Goal: Task Accomplishment & Management: Use online tool/utility

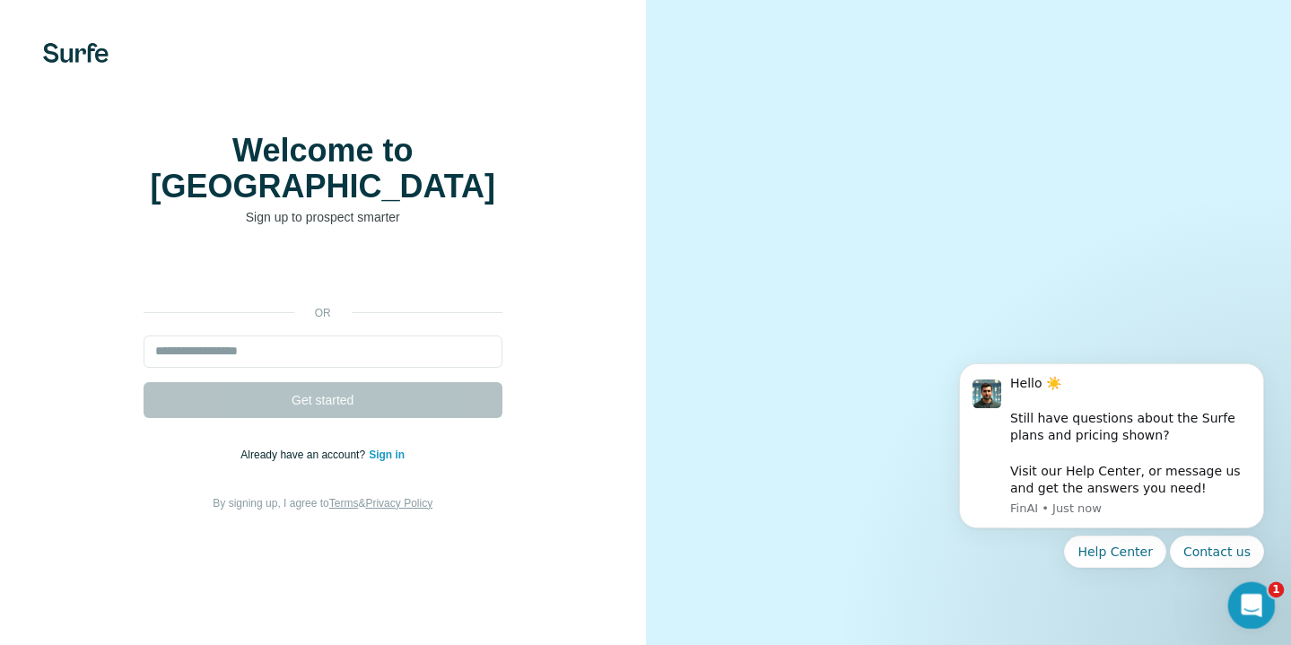
click at [1240, 586] on div "Open Intercom Messenger" at bounding box center [1248, 602] width 59 height 59
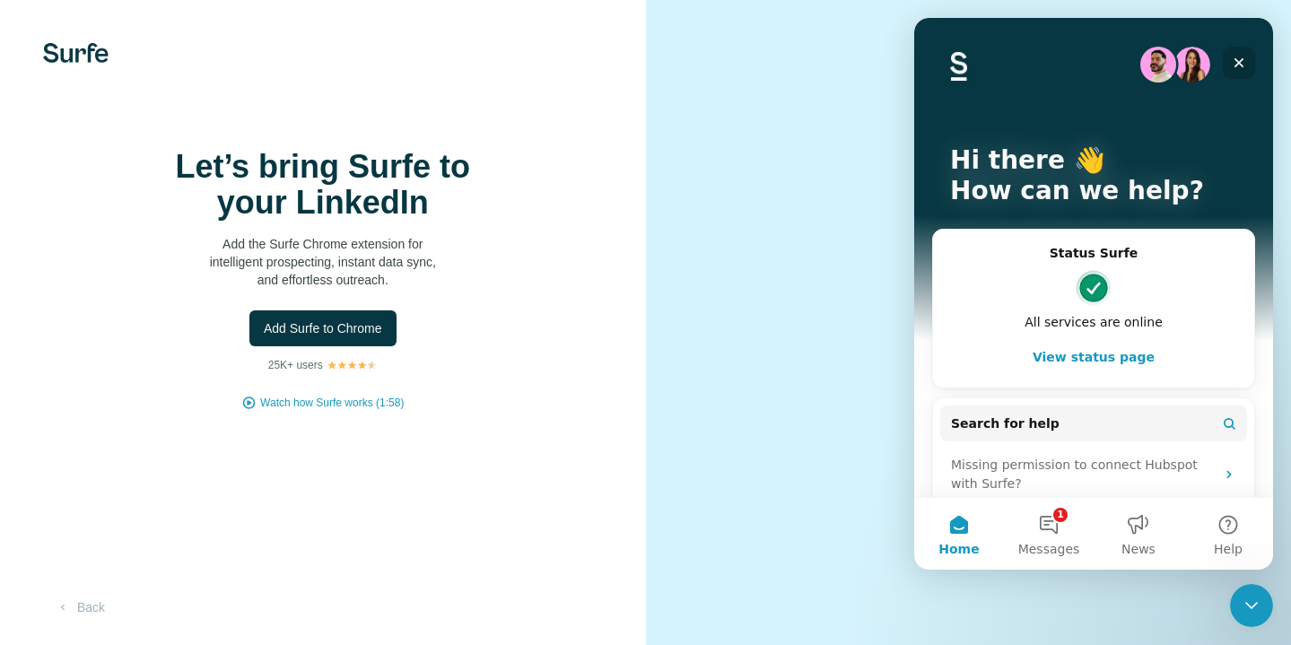
click at [1239, 68] on icon "Close" at bounding box center [1239, 63] width 14 height 14
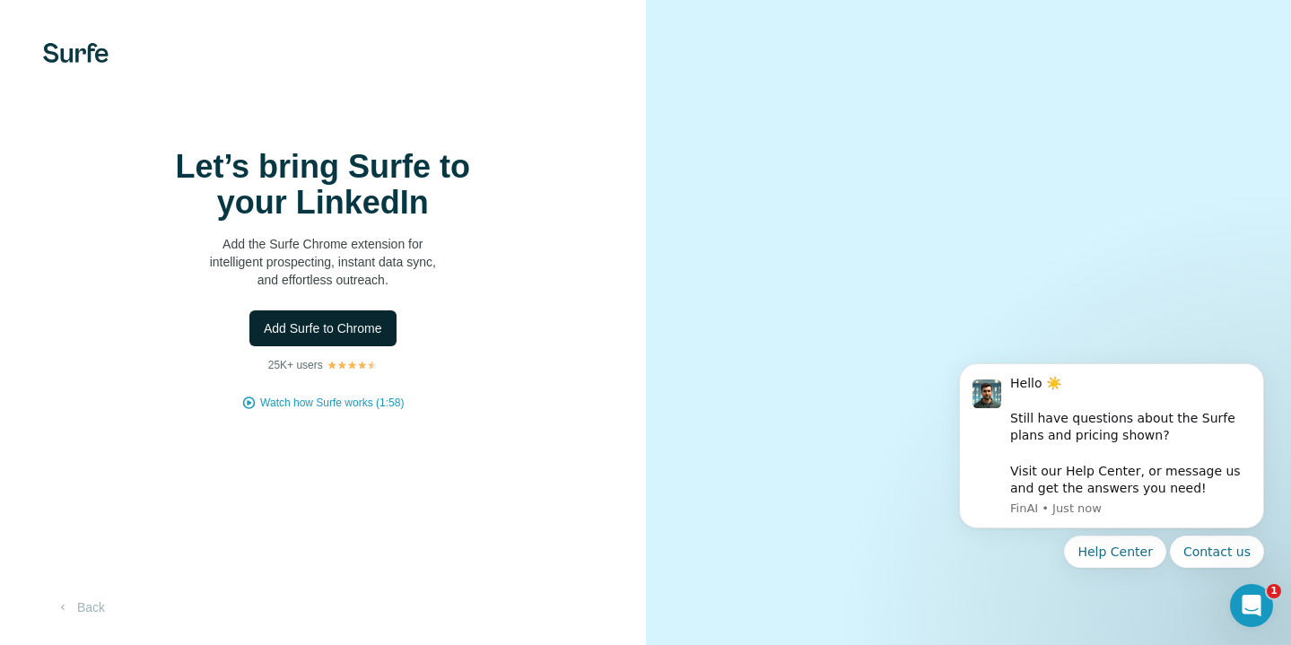
click at [357, 337] on span "Add Surfe to Chrome" at bounding box center [323, 328] width 118 height 18
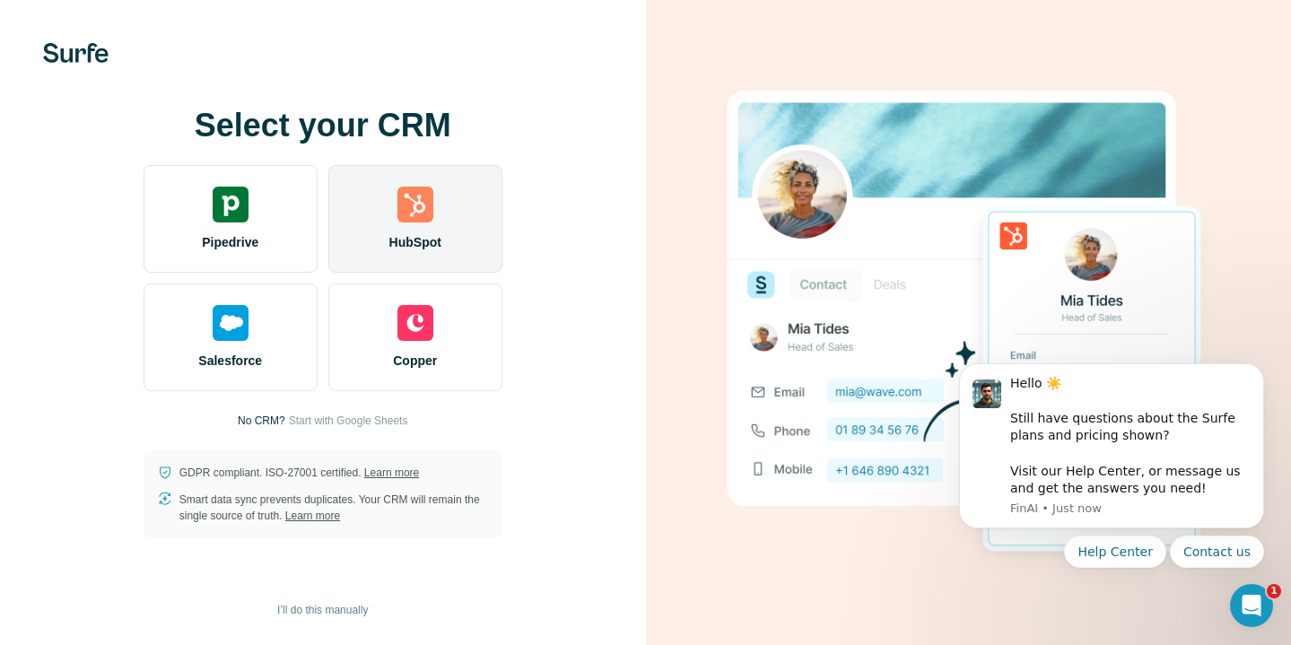
click at [394, 210] on div "HubSpot" at bounding box center [415, 219] width 174 height 108
click at [406, 201] on img at bounding box center [416, 205] width 36 height 36
click at [411, 216] on img at bounding box center [416, 205] width 36 height 36
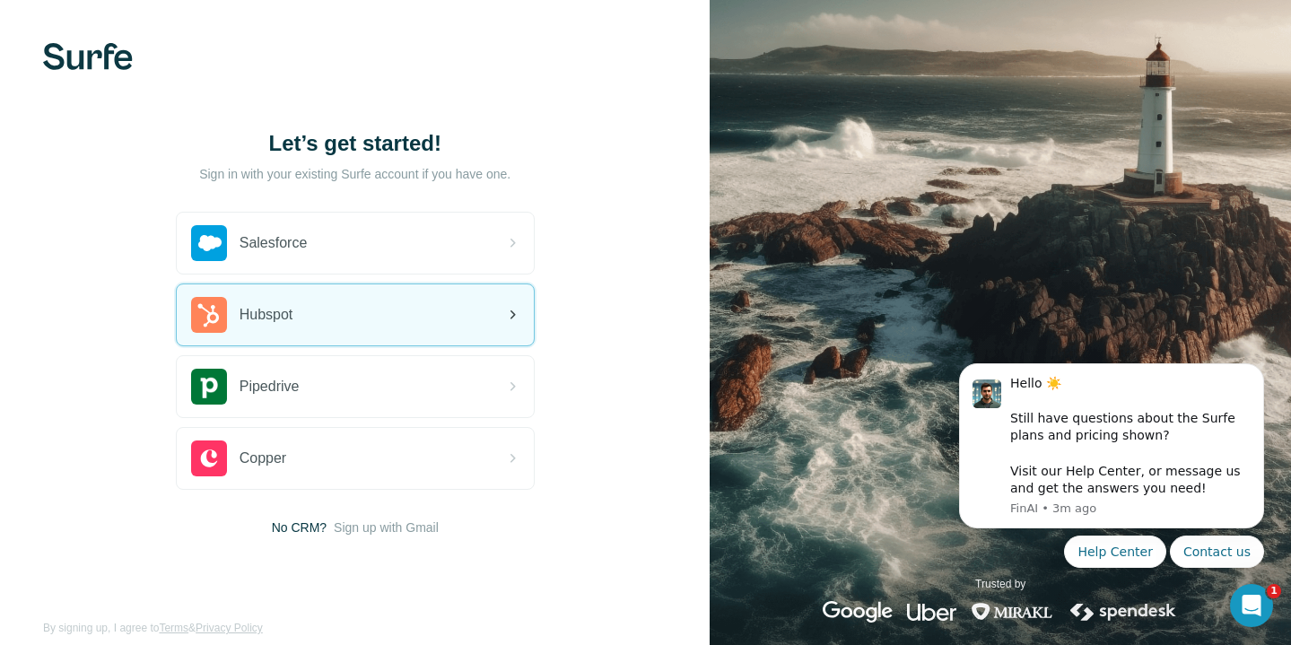
click at [440, 300] on div "Hubspot" at bounding box center [355, 314] width 357 height 61
click at [263, 306] on span "Hubspot" at bounding box center [267, 315] width 54 height 22
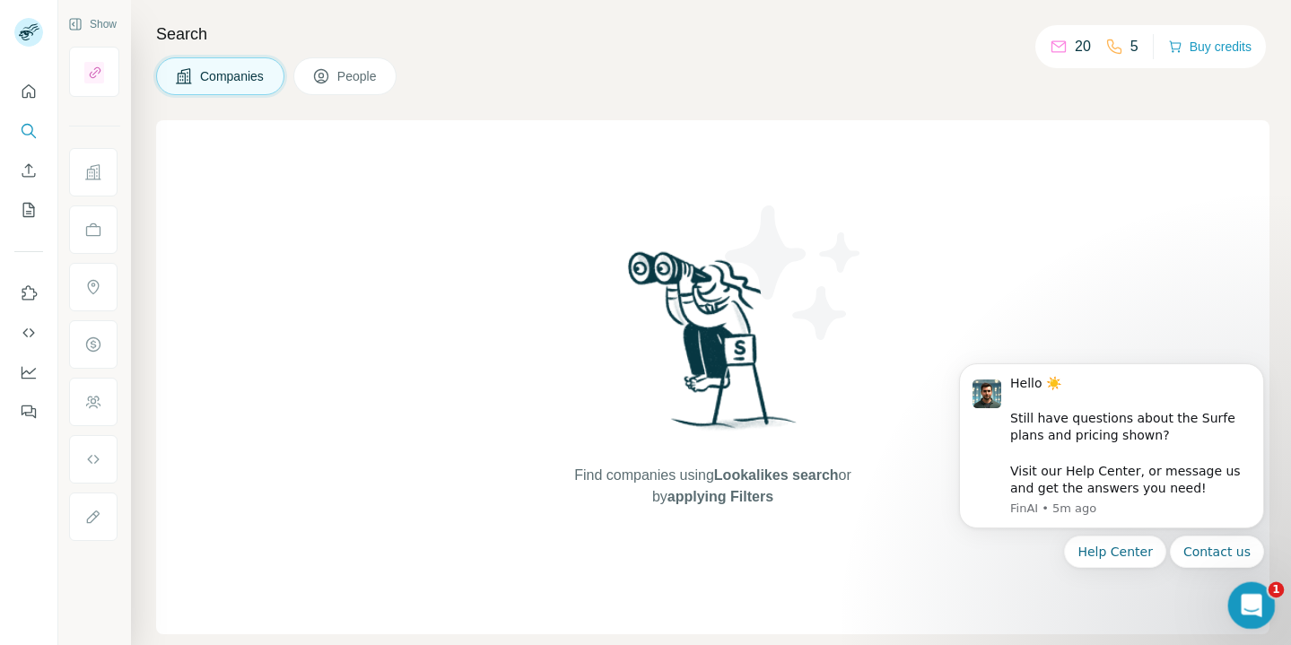
click at [1254, 610] on icon "Open Intercom Messenger" at bounding box center [1250, 604] width 30 height 30
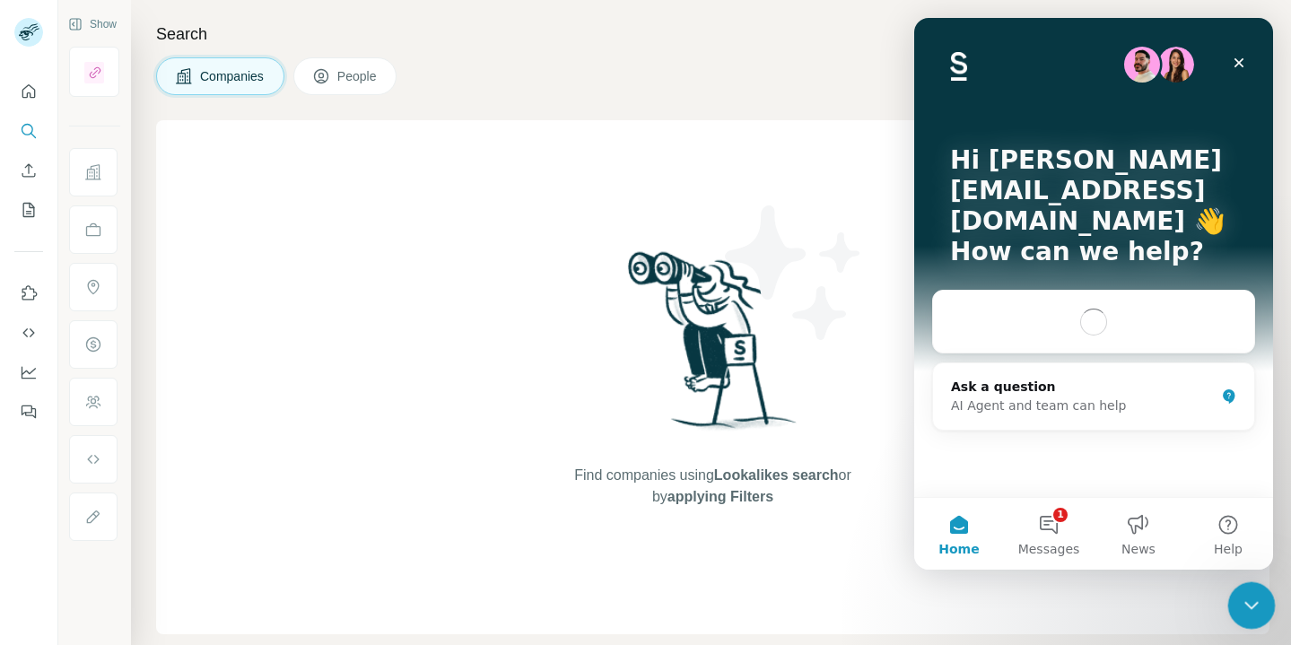
click at [1252, 611] on icon "Close Intercom Messenger" at bounding box center [1249, 603] width 22 height 22
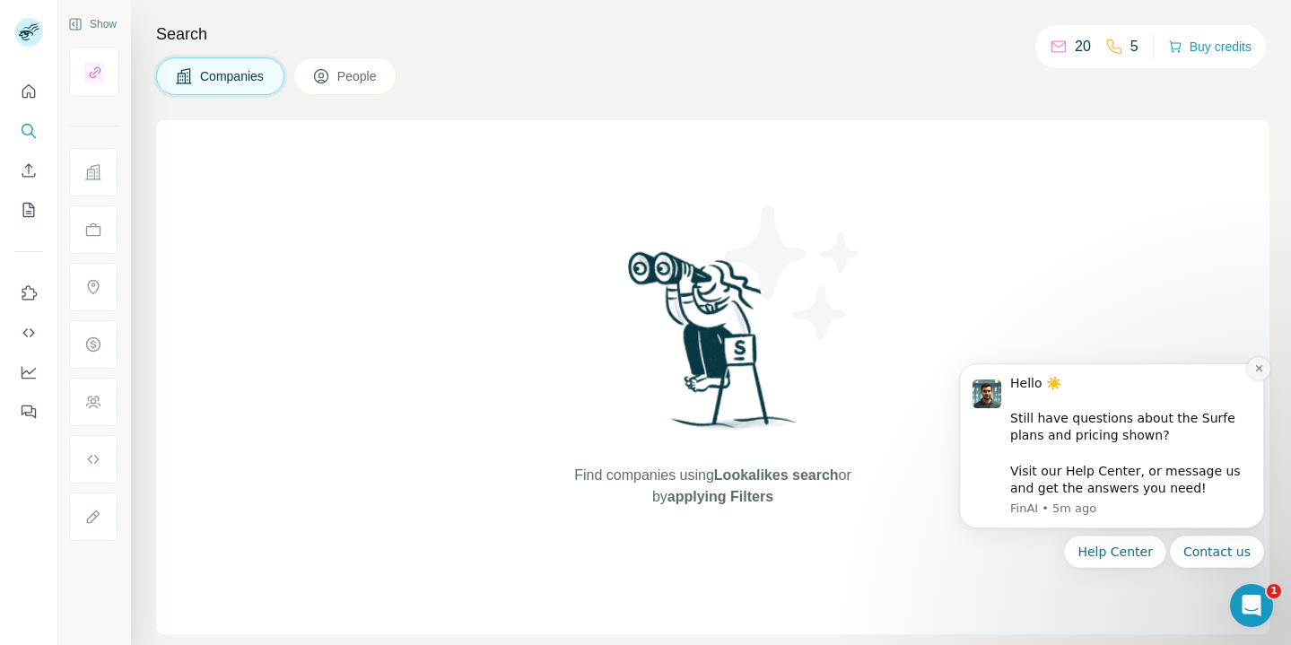
click at [1259, 374] on button "Dismiss notification" at bounding box center [1258, 368] width 23 height 23
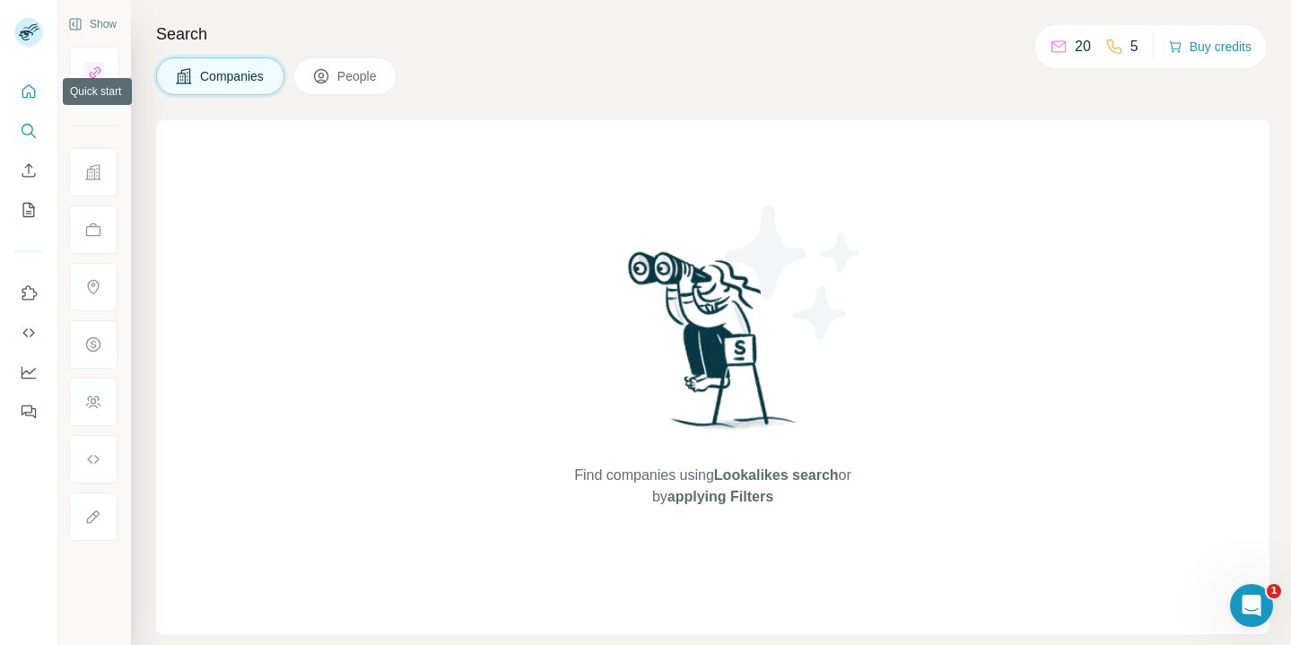
click at [18, 87] on button "Quick start" at bounding box center [28, 91] width 29 height 32
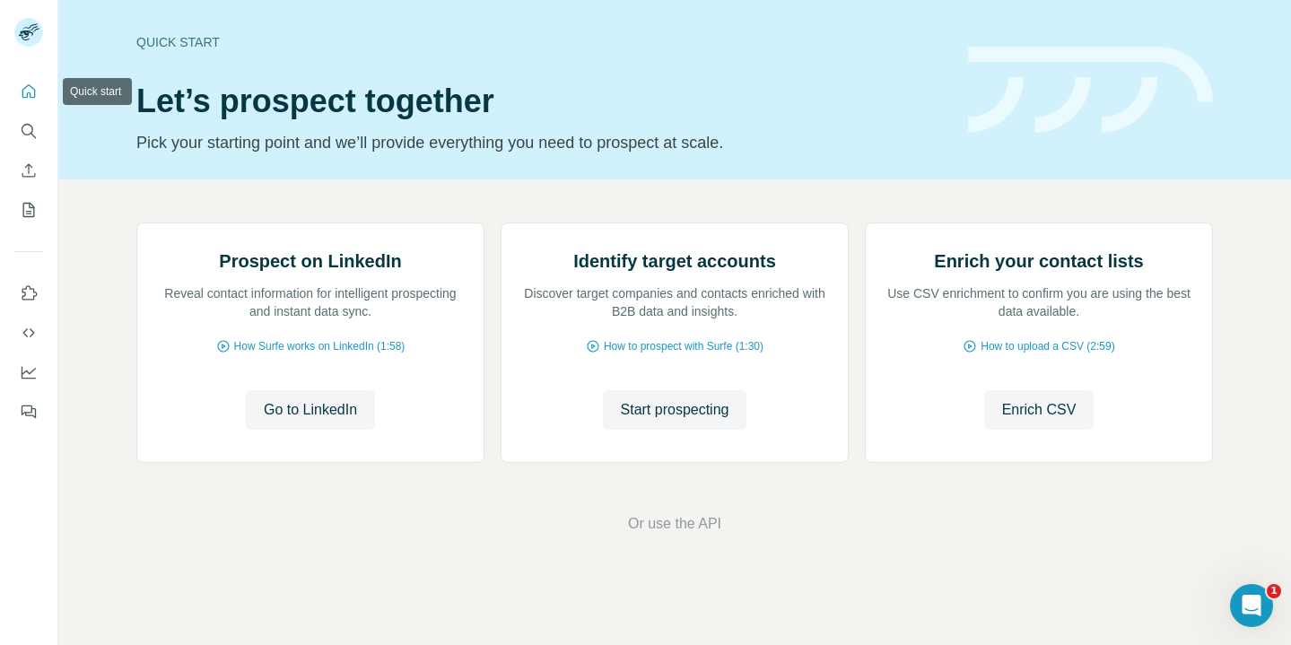
click at [36, 89] on icon "Quick start" at bounding box center [29, 92] width 18 height 18
click at [20, 88] on icon "Quick start" at bounding box center [29, 92] width 18 height 18
click at [33, 135] on icon "Search" at bounding box center [33, 135] width 5 height 5
